Goal: Information Seeking & Learning: Check status

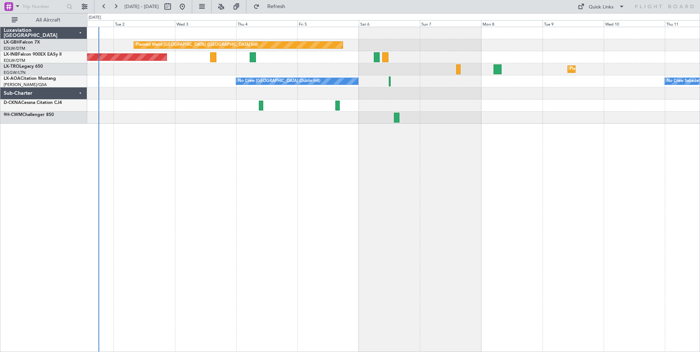
click at [330, 168] on div "Planned Maint [GEOGRAPHIC_DATA] ([GEOGRAPHIC_DATA] Intl) Unplanned Maint [GEOGR…" at bounding box center [393, 190] width 613 height 326
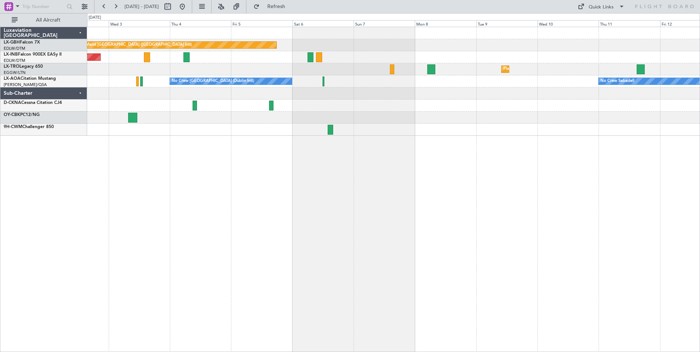
click at [396, 101] on div at bounding box center [393, 106] width 613 height 12
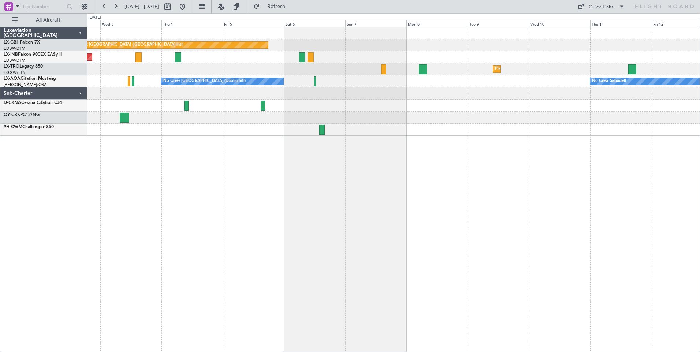
click at [695, 160] on div "Planned Maint [GEOGRAPHIC_DATA] ([GEOGRAPHIC_DATA] Intl) Unplanned Maint [GEOGR…" at bounding box center [393, 190] width 613 height 326
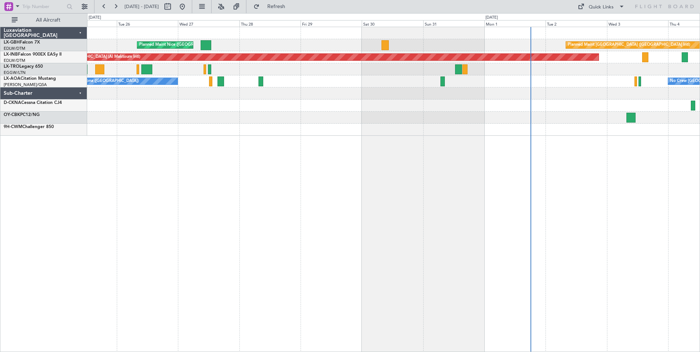
click at [431, 179] on div "Planned Maint [GEOGRAPHIC_DATA] ([GEOGRAPHIC_DATA] Intl) [GEOGRAPHIC_DATA] ([GE…" at bounding box center [393, 190] width 613 height 326
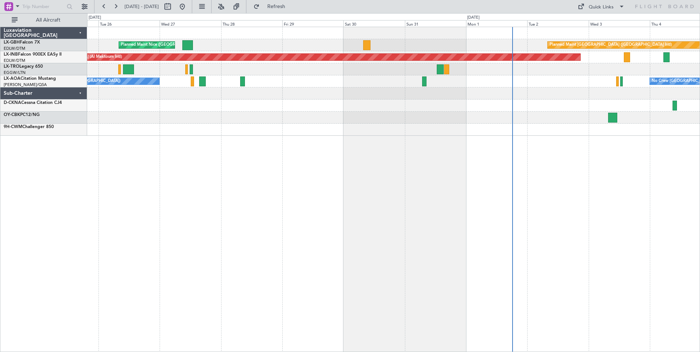
click at [105, 135] on div "Planned Maint [GEOGRAPHIC_DATA] ([GEOGRAPHIC_DATA] Intl) [GEOGRAPHIC_DATA] ([GE…" at bounding box center [393, 190] width 613 height 326
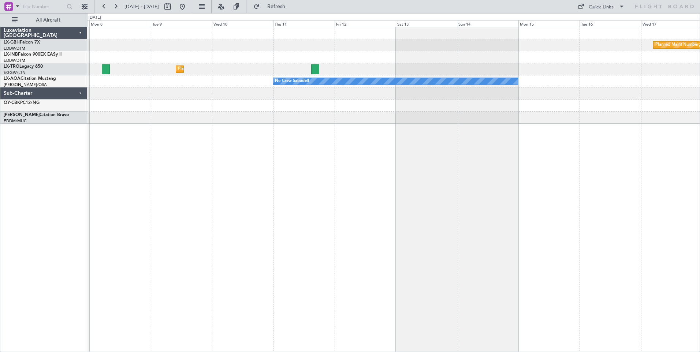
click at [124, 127] on div "Planned Maint Nurnberg Planned Maint [GEOGRAPHIC_DATA] ([GEOGRAPHIC_DATA]) Plan…" at bounding box center [393, 190] width 613 height 326
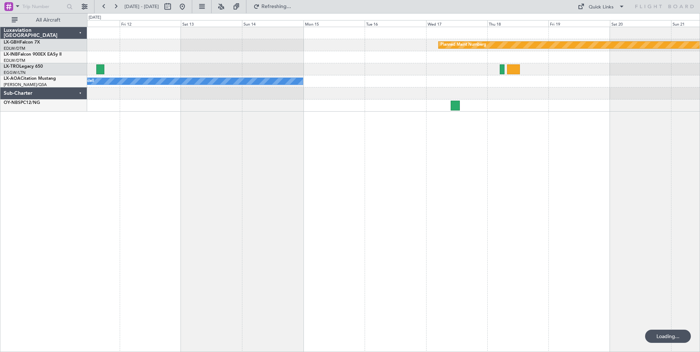
click at [171, 142] on div "Planned Maint Nurnberg Planned [GEOGRAPHIC_DATA] No Crew Sabadell" at bounding box center [393, 190] width 613 height 326
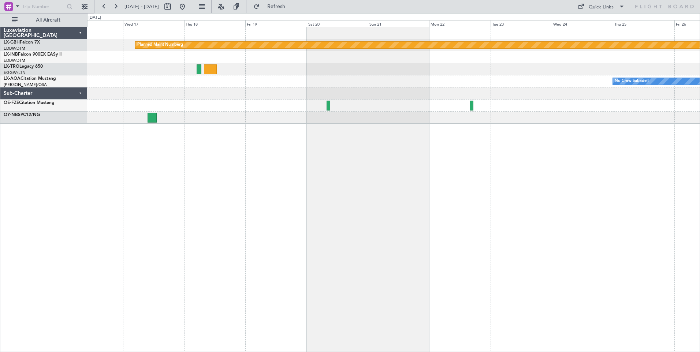
click at [103, 166] on div "Planned Maint Nurnberg No Crew Sabadell No Crew Sabadell" at bounding box center [393, 190] width 613 height 326
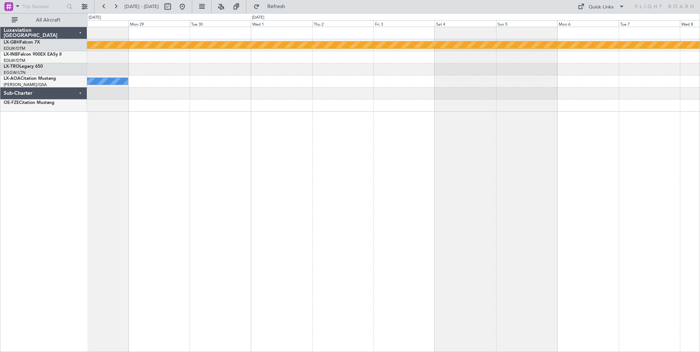
click at [72, 181] on div "Planned Maint Nurnberg No Crew Sabadell Luxaviation [GEOGRAPHIC_DATA] LX-GBH Fa…" at bounding box center [350, 182] width 700 height 339
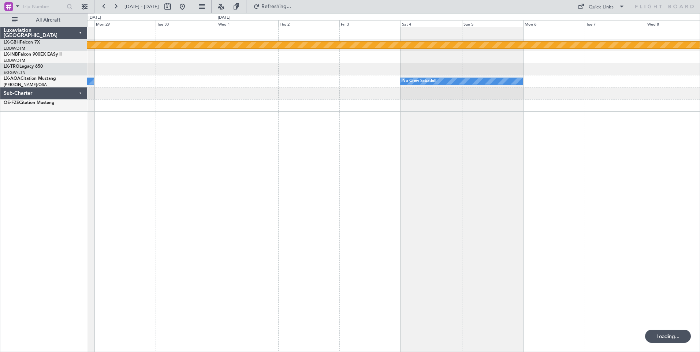
click at [39, 166] on div "Planned Maint Nurnberg No Crew Sabadell No Crew Sabadell Luxaviation [GEOGRAPHI…" at bounding box center [350, 182] width 700 height 339
